Goal: Task Accomplishment & Management: Use online tool/utility

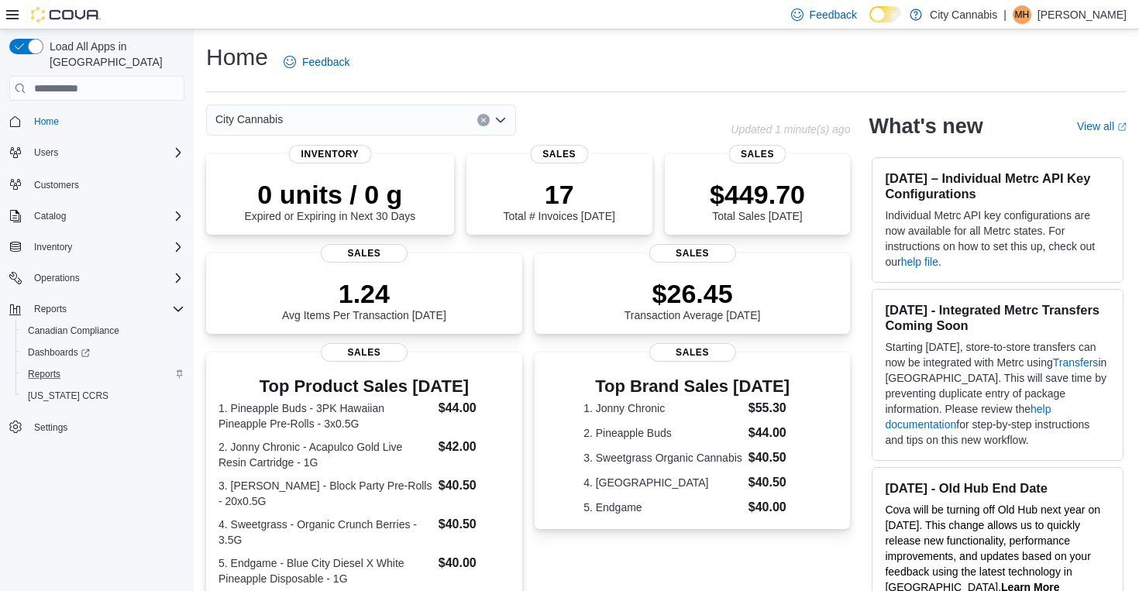
click at [77, 365] on div "Reports" at bounding box center [103, 374] width 163 height 19
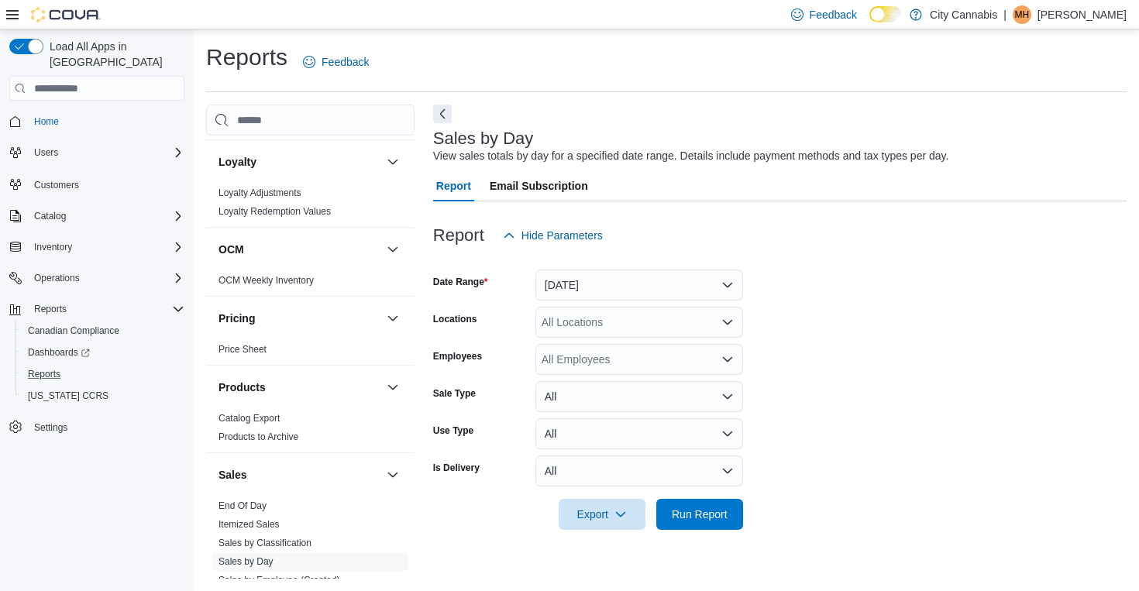
scroll to position [1183, 0]
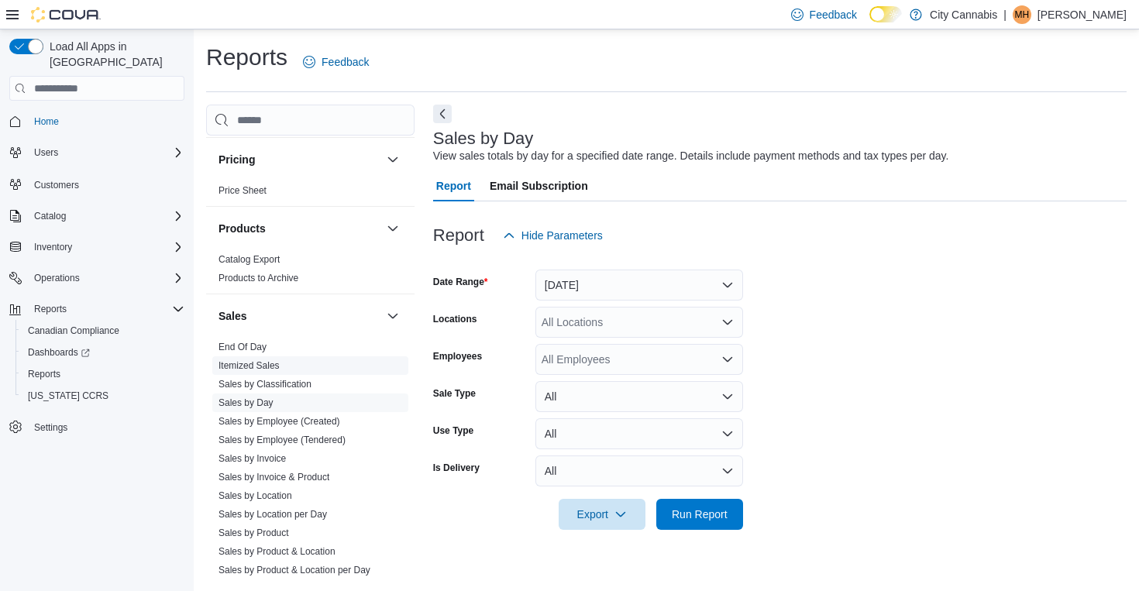
click at [264, 361] on span "Itemized Sales" at bounding box center [310, 365] width 196 height 19
click at [266, 360] on link "Itemized Sales" at bounding box center [248, 365] width 61 height 11
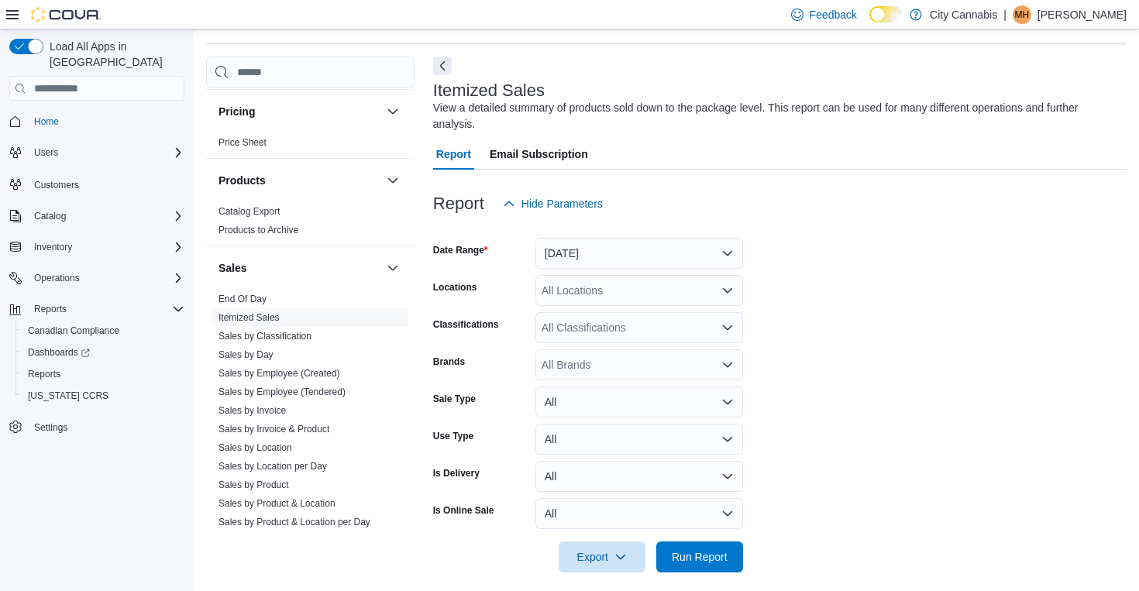
scroll to position [52, 0]
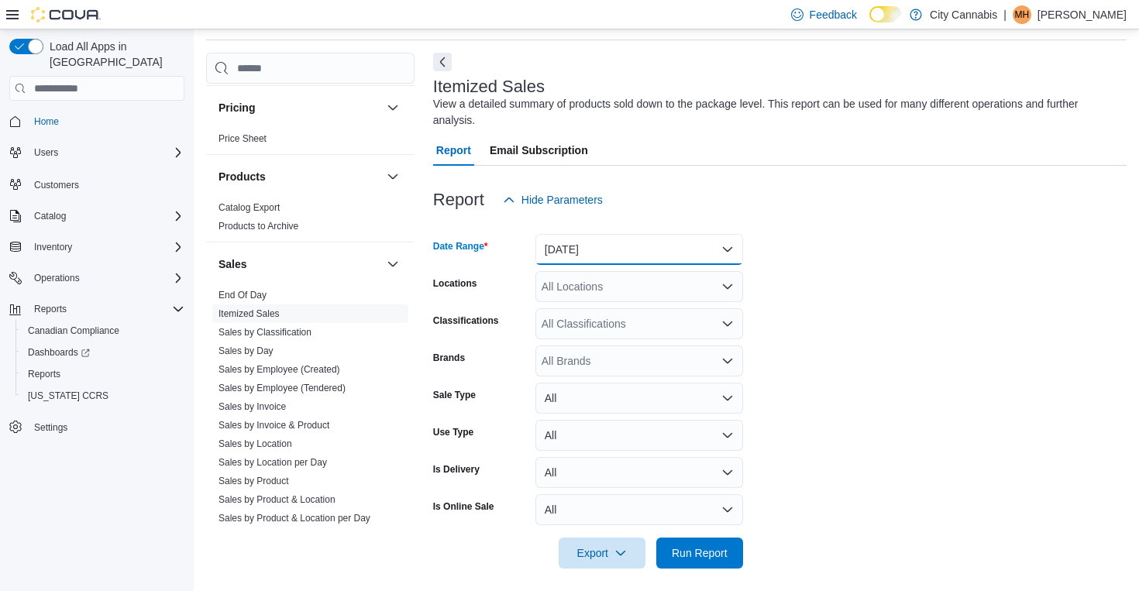
click at [582, 256] on button "[DATE]" at bounding box center [639, 249] width 208 height 31
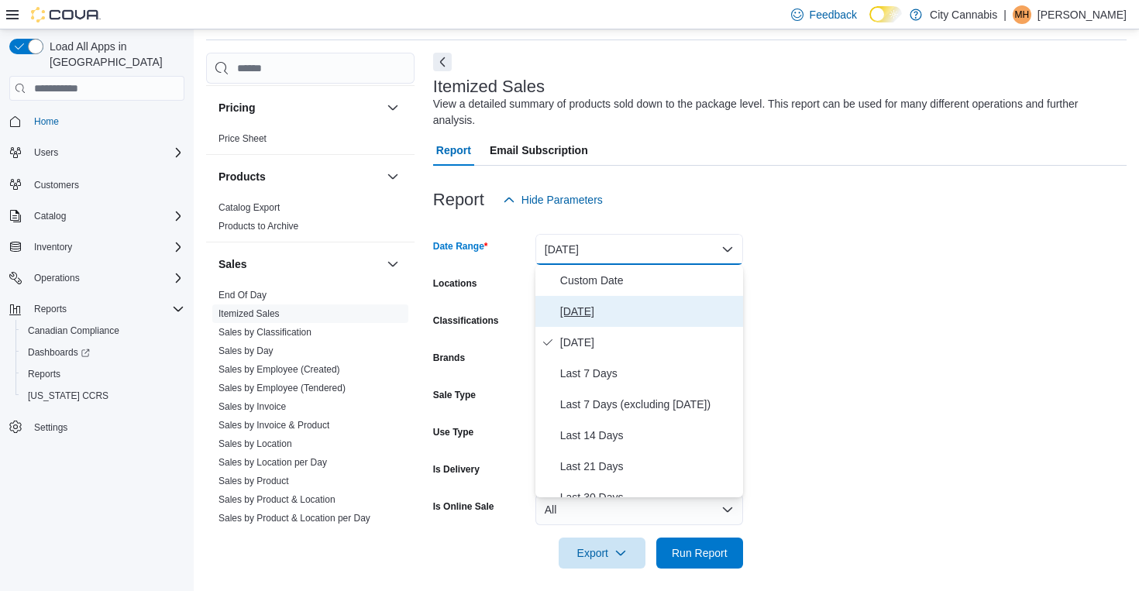
click at [584, 309] on span "[DATE]" at bounding box center [648, 311] width 177 height 19
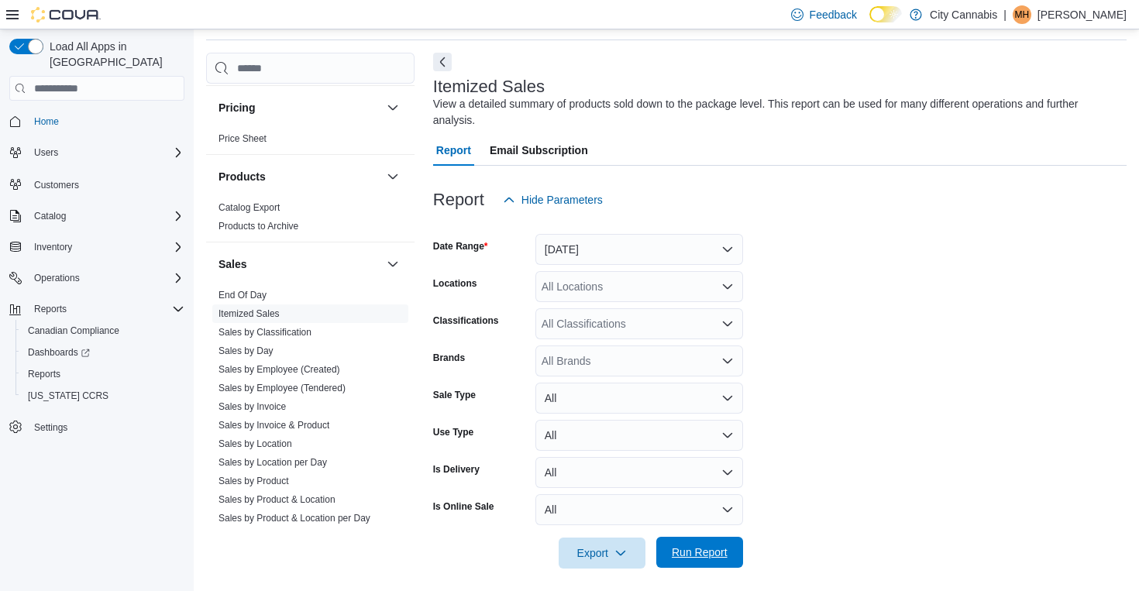
click at [689, 554] on span "Run Report" at bounding box center [700, 552] width 56 height 15
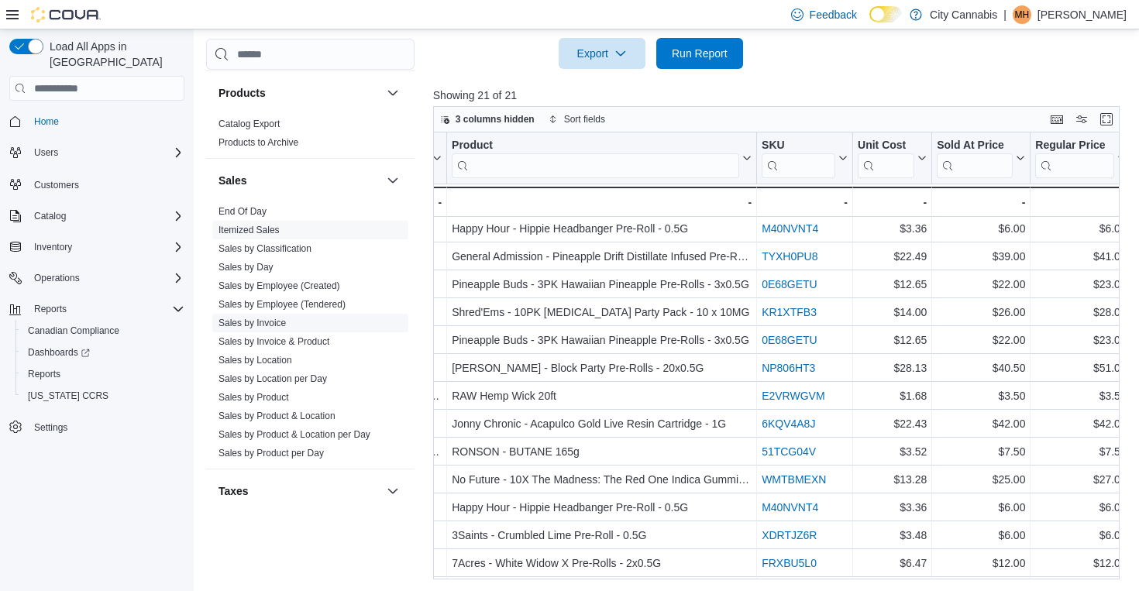
scroll to position [1299, 0]
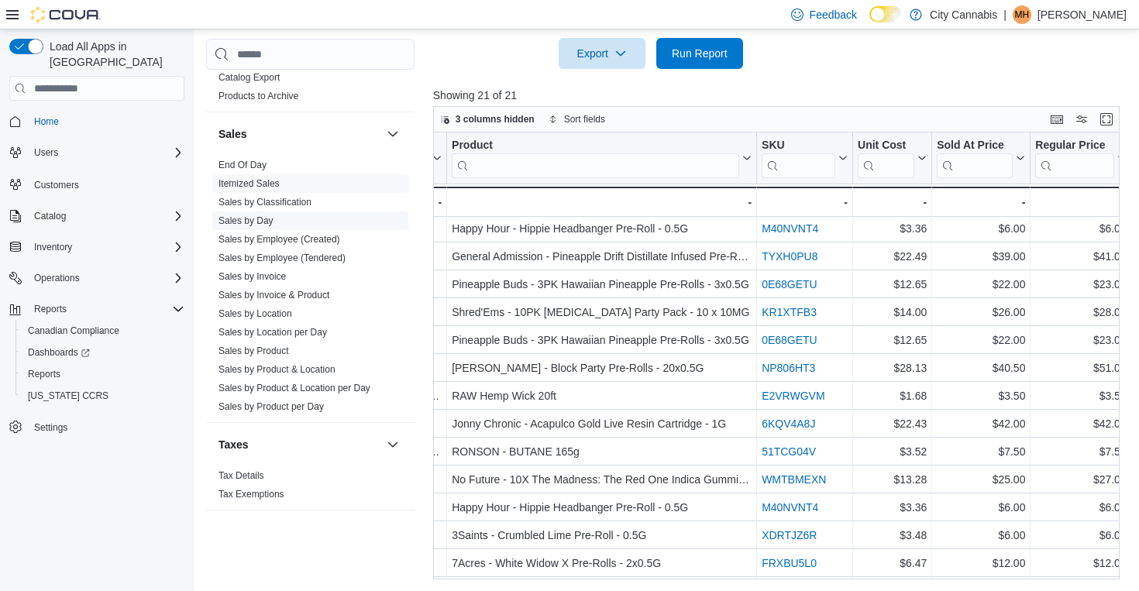
click at [258, 215] on link "Sales by Day" at bounding box center [245, 220] width 55 height 11
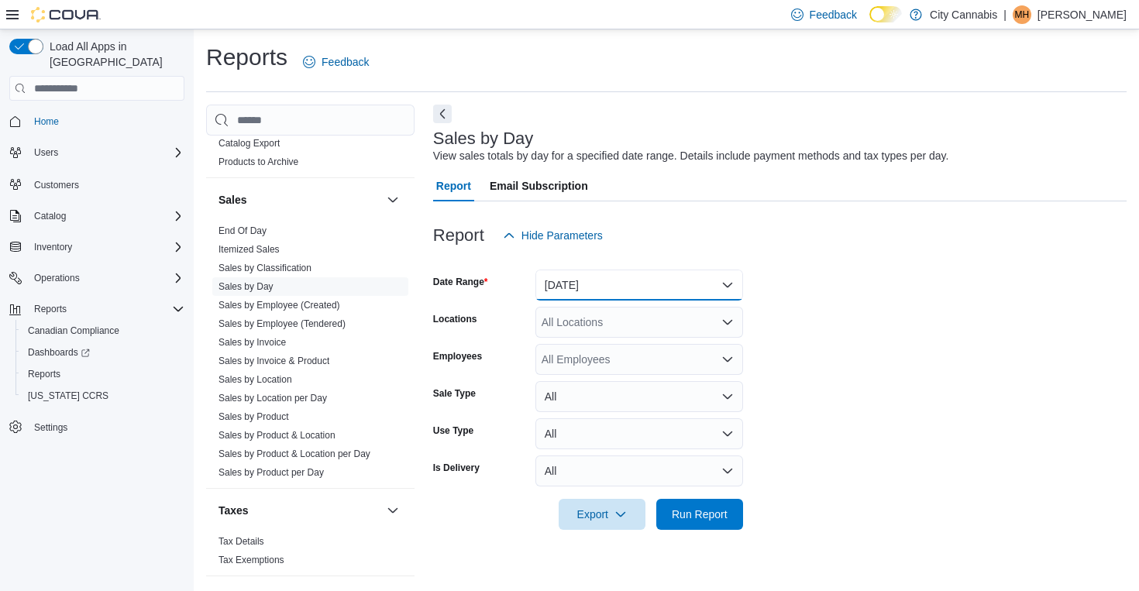
click at [604, 298] on button "[DATE]" at bounding box center [639, 285] width 208 height 31
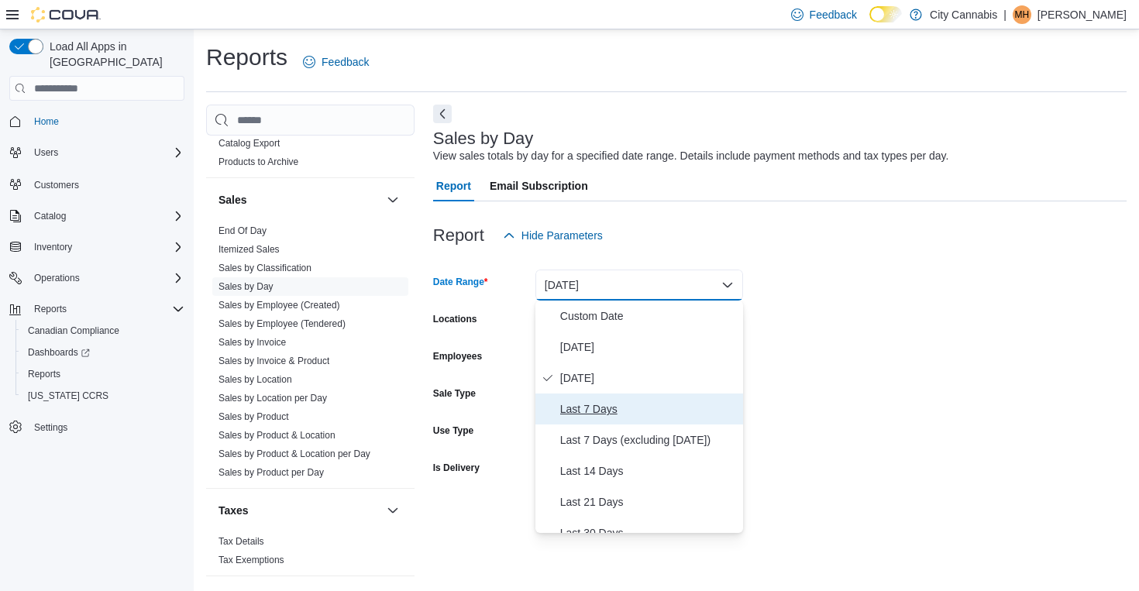
click at [629, 400] on span "Last 7 Days" at bounding box center [648, 409] width 177 height 19
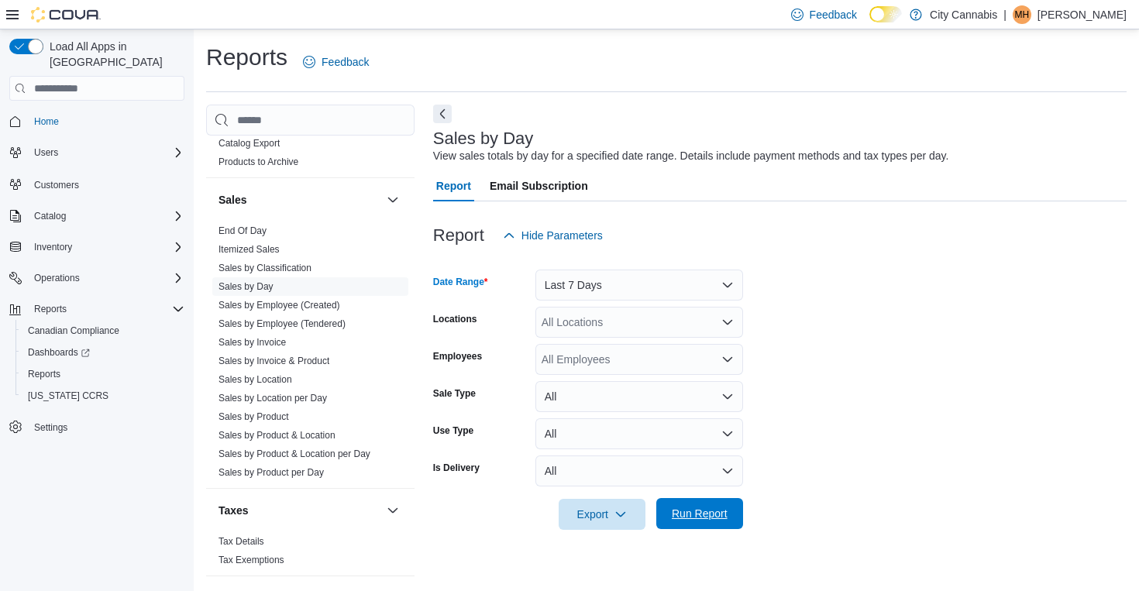
click at [695, 515] on span "Run Report" at bounding box center [700, 513] width 56 height 15
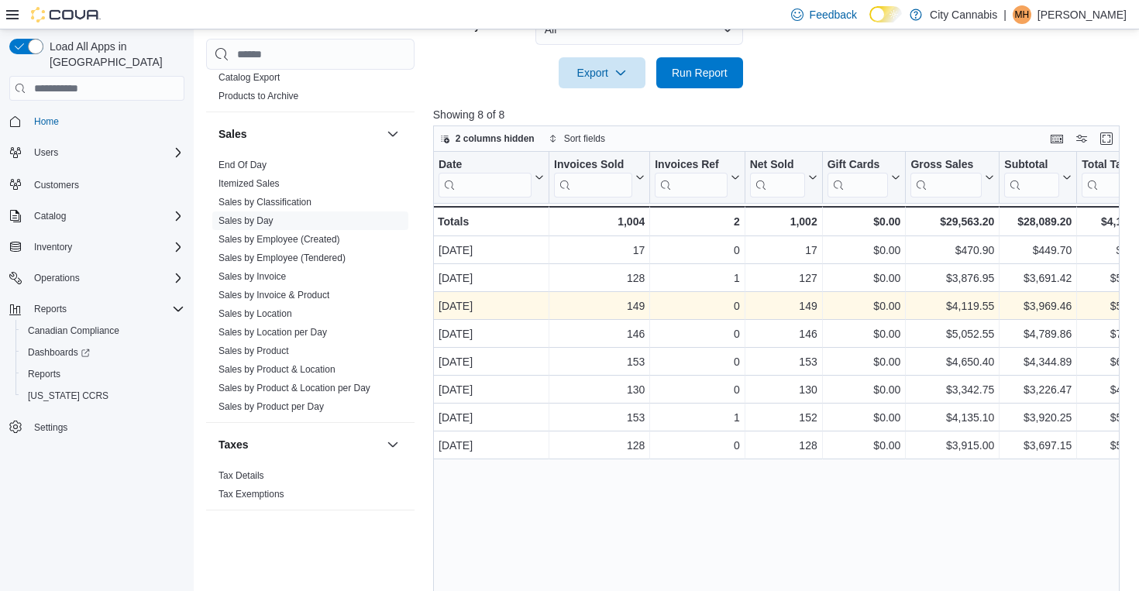
scroll to position [0, 241]
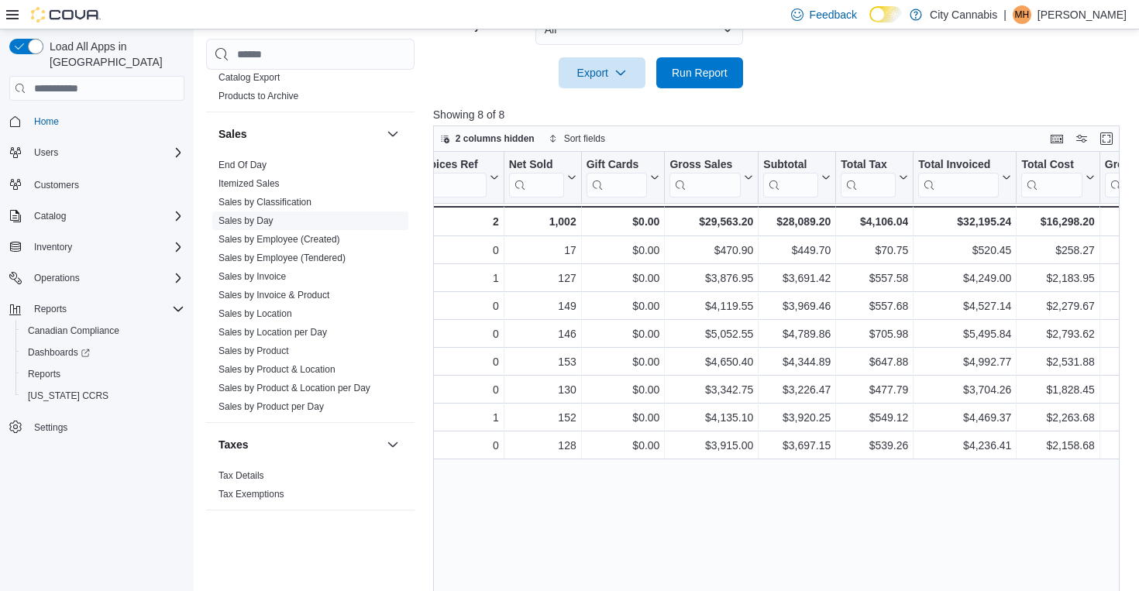
click at [256, 215] on link "Sales by Day" at bounding box center [245, 220] width 55 height 11
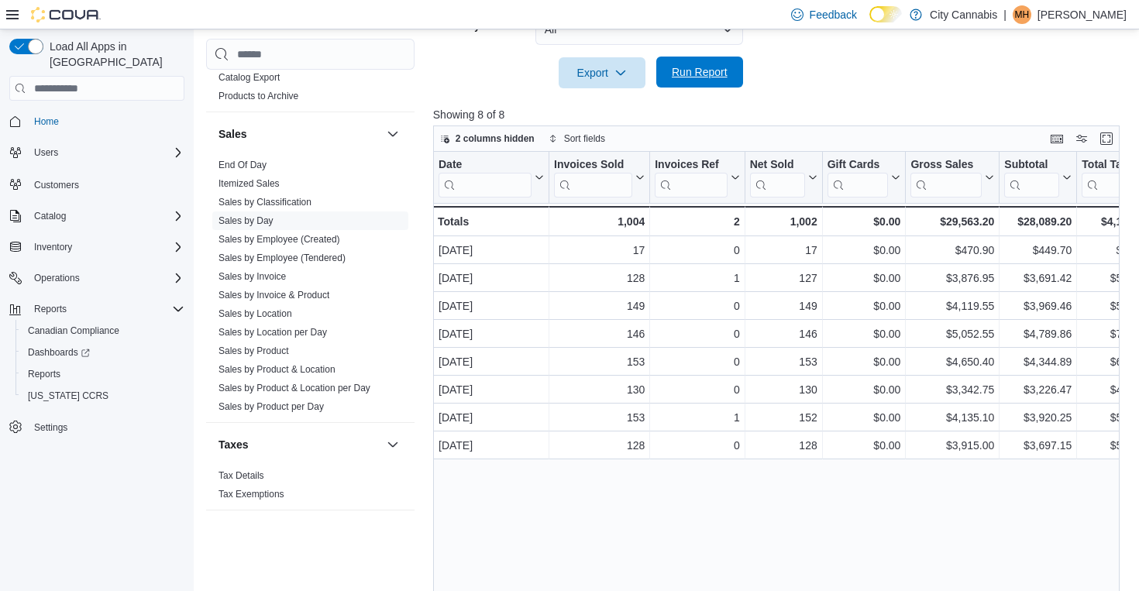
click at [692, 73] on span "Run Report" at bounding box center [700, 71] width 56 height 15
click at [253, 178] on link "Itemized Sales" at bounding box center [248, 183] width 61 height 11
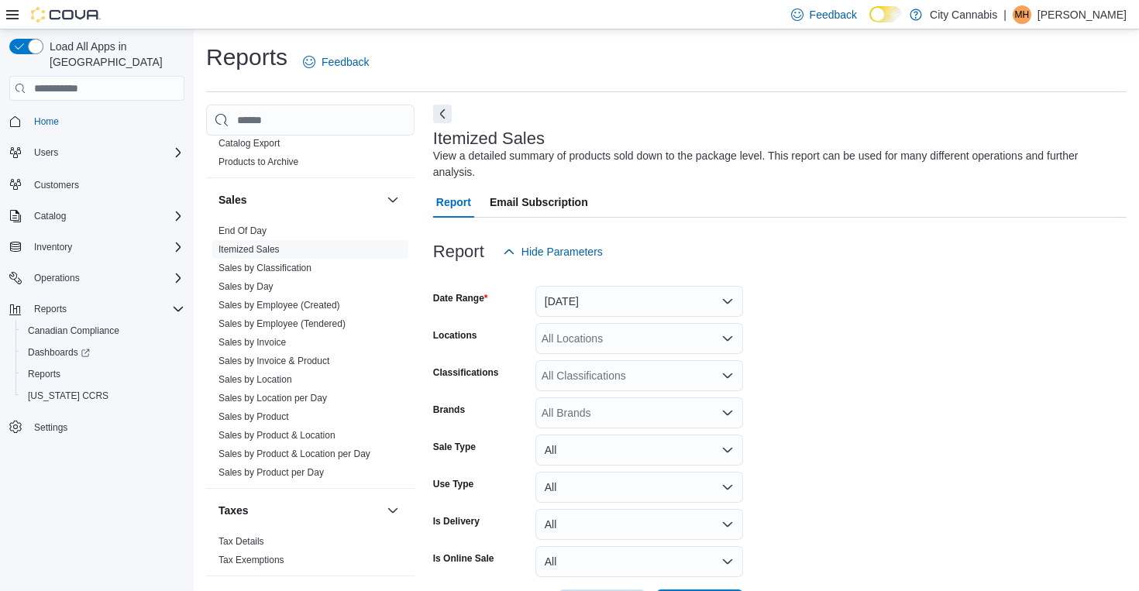
scroll to position [52, 0]
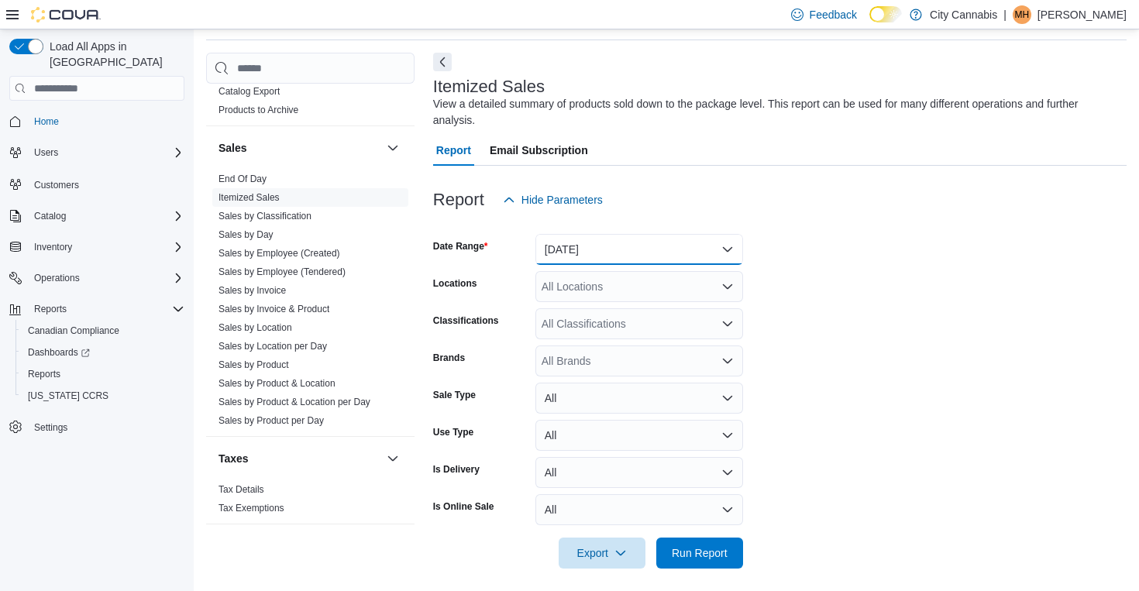
click at [630, 256] on button "[DATE]" at bounding box center [639, 249] width 208 height 31
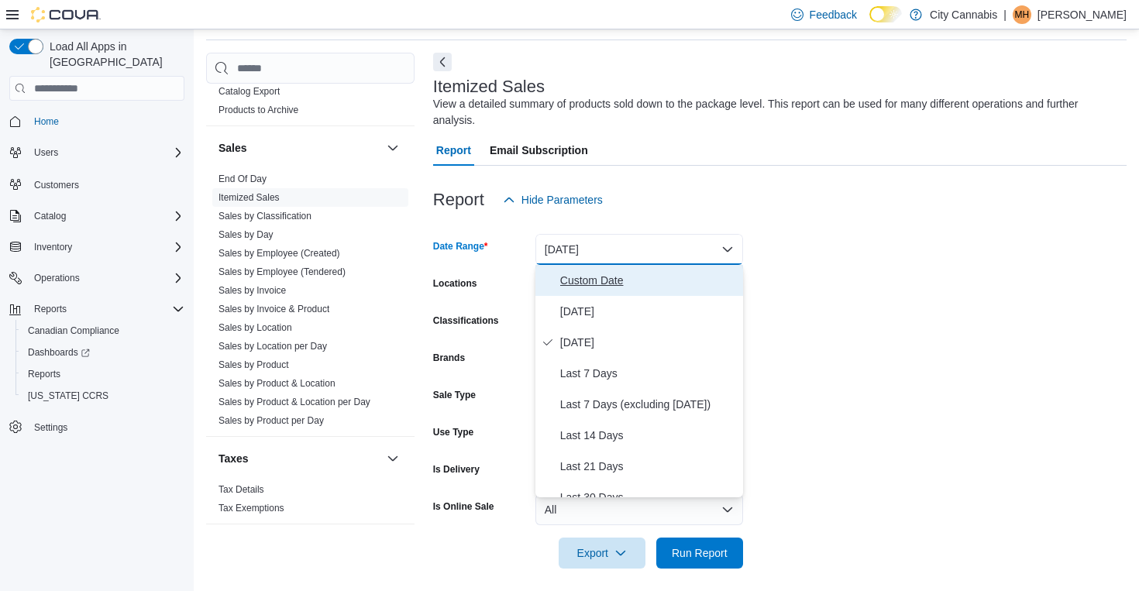
click at [627, 295] on button "Custom Date" at bounding box center [639, 280] width 208 height 31
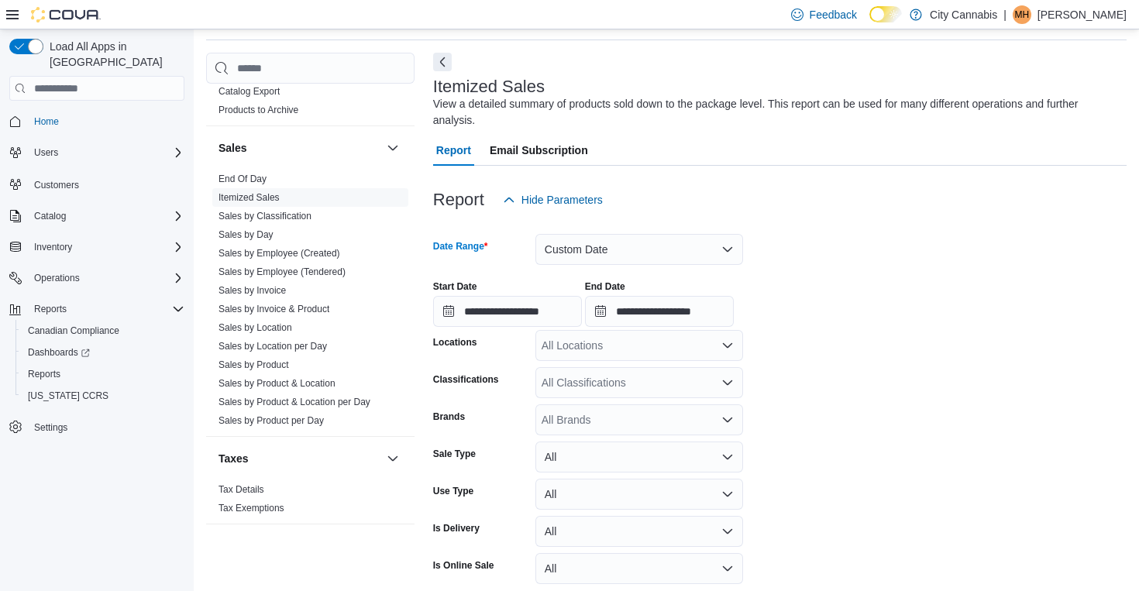
click at [646, 270] on div "**********" at bounding box center [779, 297] width 693 height 59
click at [651, 257] on button "Custom Date" at bounding box center [639, 249] width 208 height 31
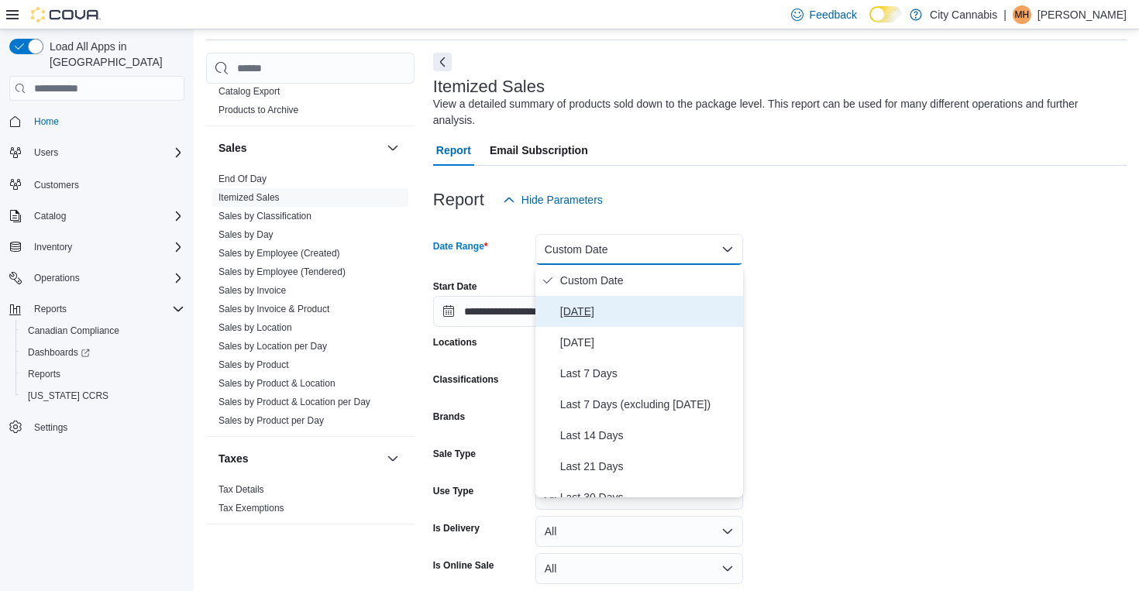
click at [637, 309] on span "[DATE]" at bounding box center [648, 311] width 177 height 19
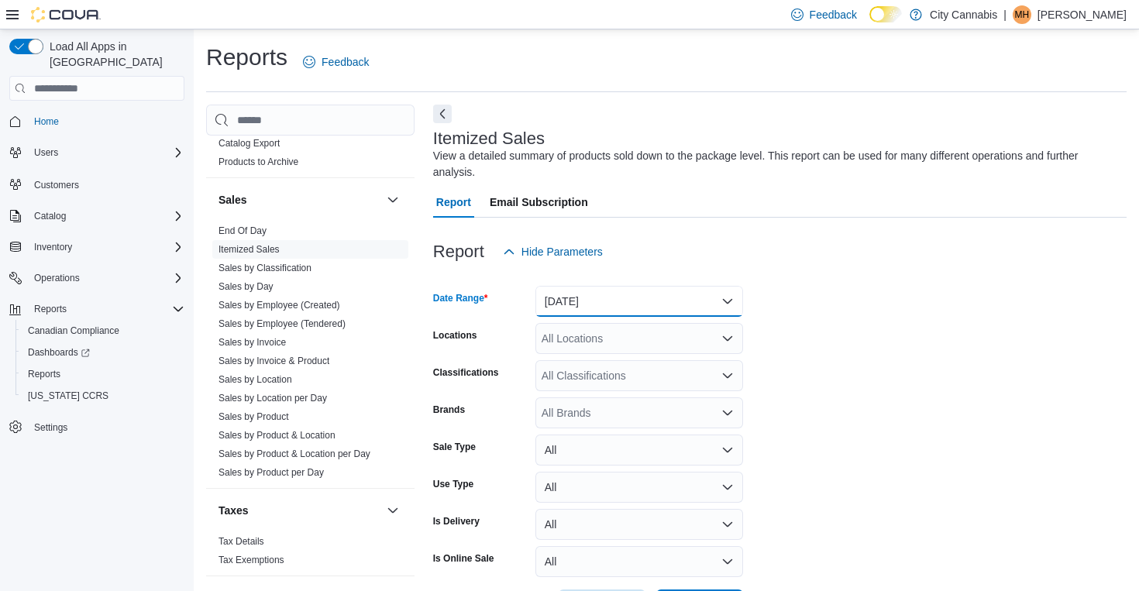
scroll to position [60, 0]
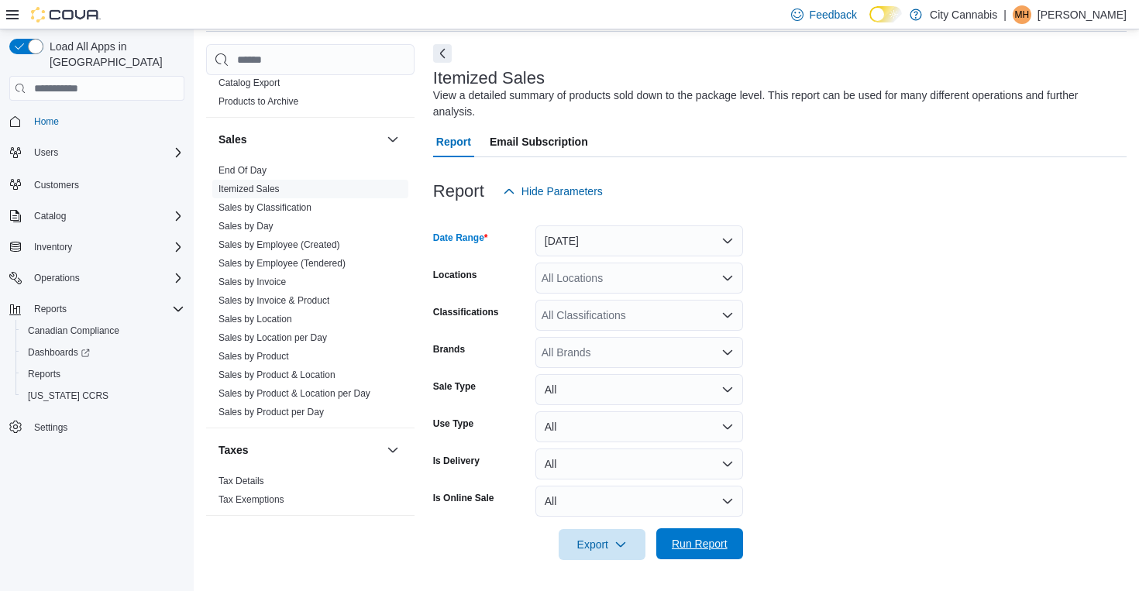
click at [699, 538] on span "Run Report" at bounding box center [700, 543] width 56 height 15
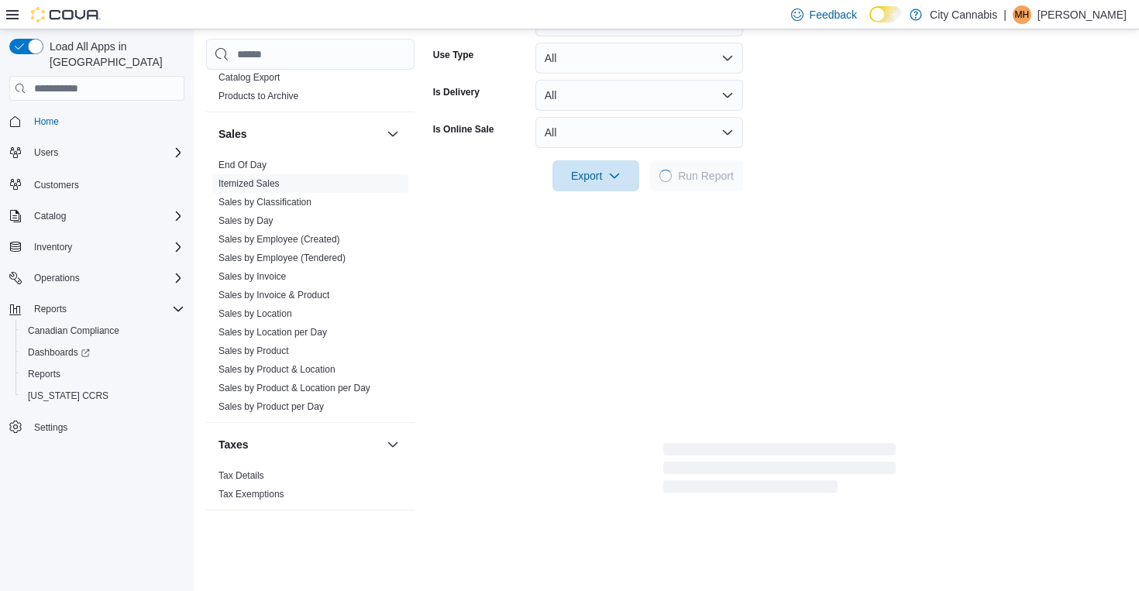
scroll to position [582, 0]
